Goal: Register for event/course

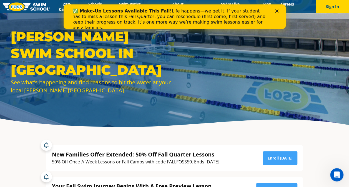
click at [278, 11] on icon "Close" at bounding box center [276, 10] width 3 height 3
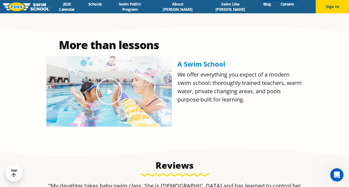
scroll to position [227, 0]
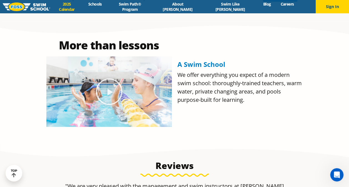
click at [83, 6] on link "2025 Calendar" at bounding box center [66, 6] width 33 height 11
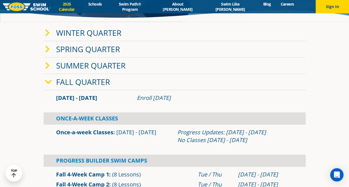
scroll to position [110, 0]
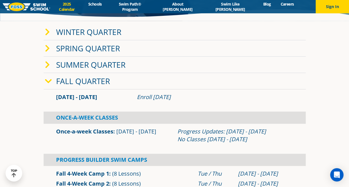
click at [12, 86] on section "Winter Quarter Jan 2 - Mar 12 Enroll Nov 12, 2024 Once-A-Week Classes" at bounding box center [174, 118] width 333 height 195
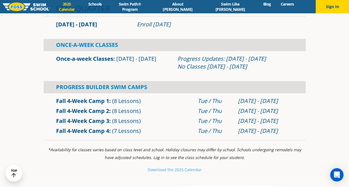
scroll to position [183, 0]
click at [92, 112] on link "Fall 4-Week Camp 2" at bounding box center [82, 111] width 53 height 8
click at [187, 8] on link "About [PERSON_NAME]" at bounding box center [177, 6] width 49 height 11
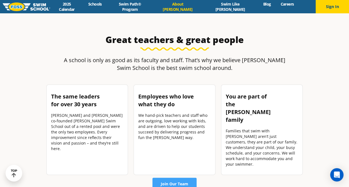
scroll to position [715, 0]
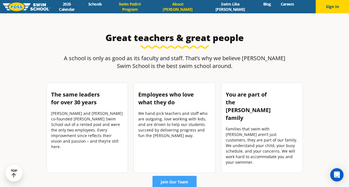
click at [141, 6] on link "Swim Path® Program" at bounding box center [130, 6] width 46 height 11
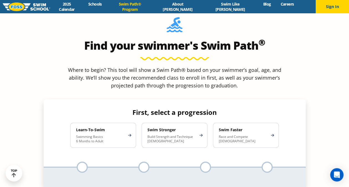
scroll to position [487, 0]
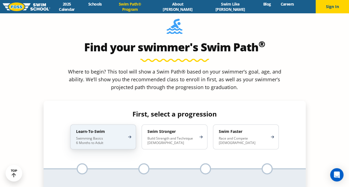
click at [122, 136] on p "Swimming Basics 6 Months to Adult" at bounding box center [100, 140] width 49 height 9
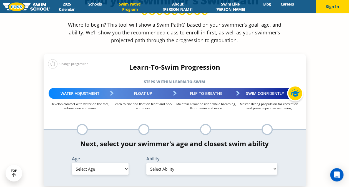
scroll to position [535, 0]
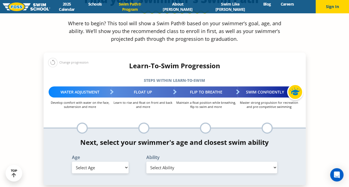
click at [125, 162] on select "Select Age [DEMOGRAPHIC_DATA] months - 1 year 1 year 2 years 3 years 4 years 5 …" at bounding box center [100, 168] width 57 height 12
select select "adult-18-years-"
click at [72, 162] on select "Select Age [DEMOGRAPHIC_DATA] months - 1 year 1 year 2 years 3 years 4 years 5 …" at bounding box center [100, 168] width 57 height 12
click at [165, 162] on select "Select Ability First in-water experience When in the water reliant on a life ja…" at bounding box center [211, 168] width 131 height 12
select select "adult-18-years--first-in-water-experience"
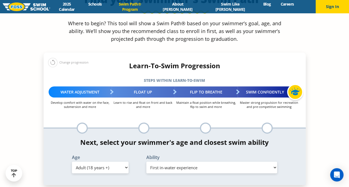
click at [146, 162] on select "Select Ability First in-water experience When in the water reliant on a life ja…" at bounding box center [211, 168] width 131 height 12
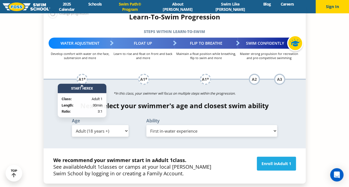
scroll to position [584, 0]
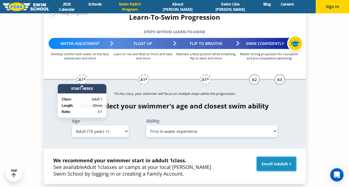
click at [269, 157] on link "Enroll in Adult 1" at bounding box center [276, 164] width 39 height 14
